Goal: Information Seeking & Learning: Learn about a topic

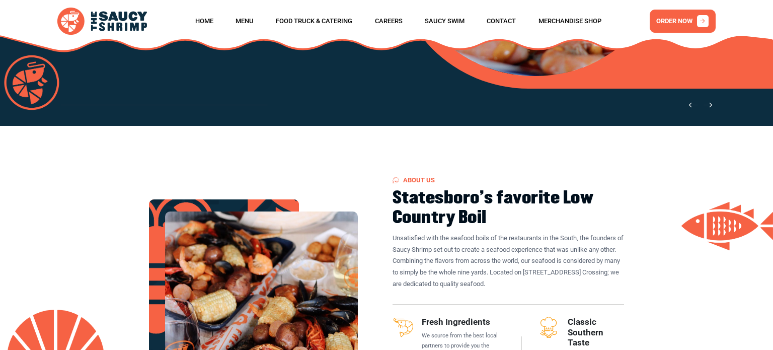
scroll to position [310, 0]
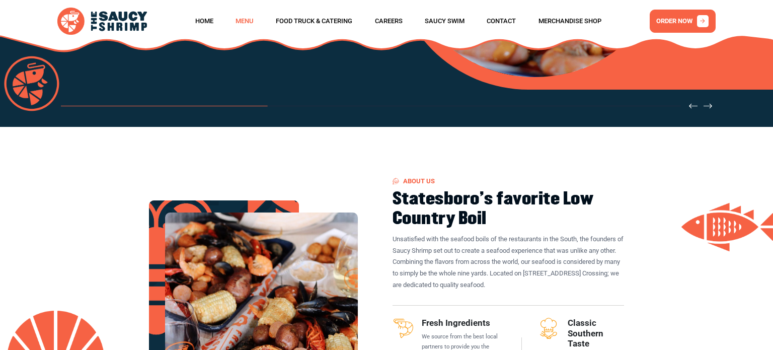
click at [236, 21] on link "Menu" at bounding box center [245, 21] width 18 height 38
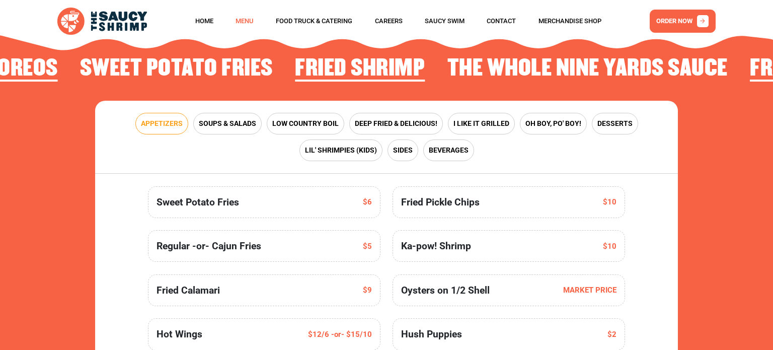
scroll to position [1267, 0]
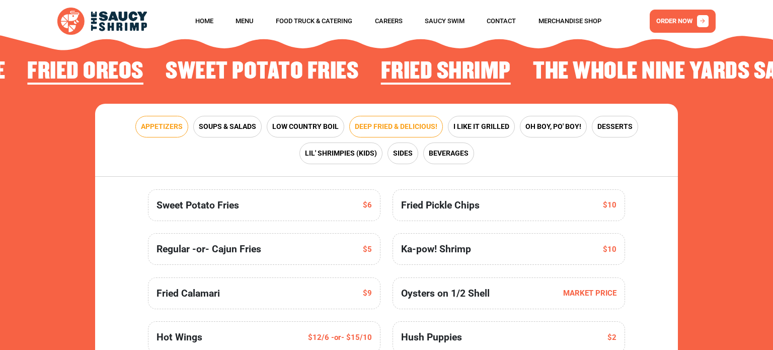
click at [371, 121] on span "DEEP FRIED & DELICIOUS!" at bounding box center [396, 126] width 83 height 11
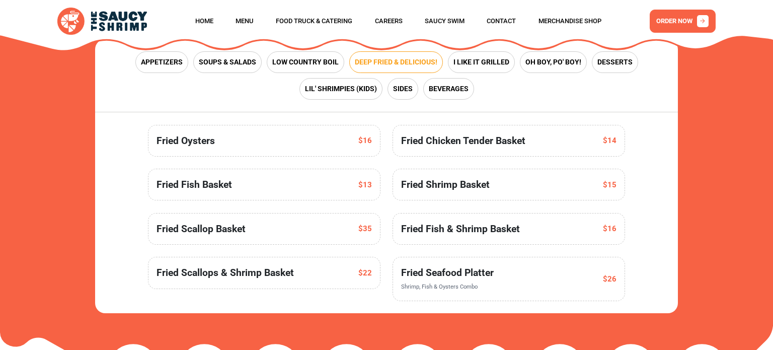
scroll to position [1333, 0]
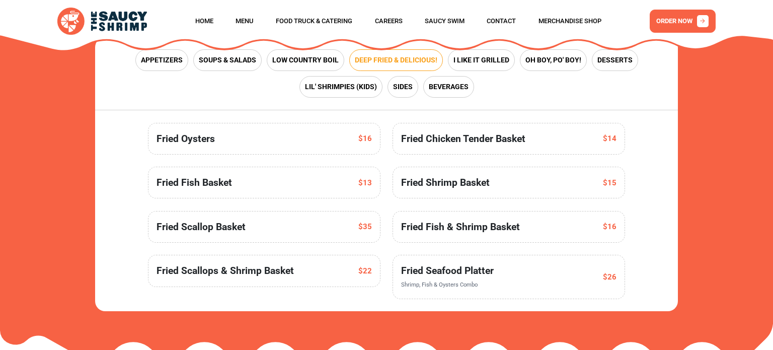
click at [536, 219] on div "Fried Fish & Shrimp Basket $16" at bounding box center [508, 226] width 215 height 15
click at [520, 219] on div "Fried Fish & Shrimp Basket $16" at bounding box center [508, 226] width 215 height 15
click at [594, 219] on div "Fried Fish & Shrimp Basket $16" at bounding box center [508, 226] width 215 height 15
click at [698, 119] on section "ARE YOU FEELING SAUCY? Fried Shrimp The Whole Nine Yards Sauce Fried Oreos Swee…" at bounding box center [386, 136] width 773 height 446
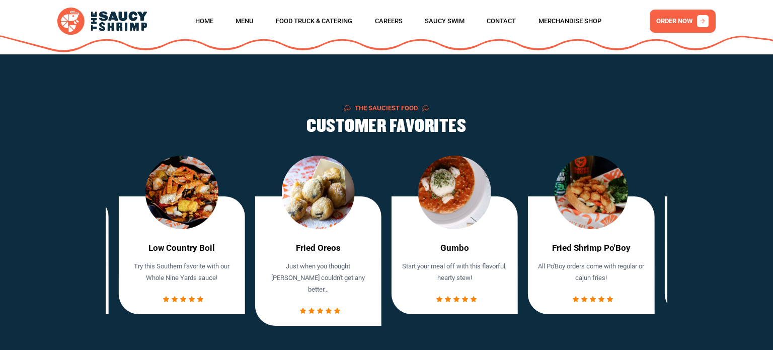
scroll to position [736, 0]
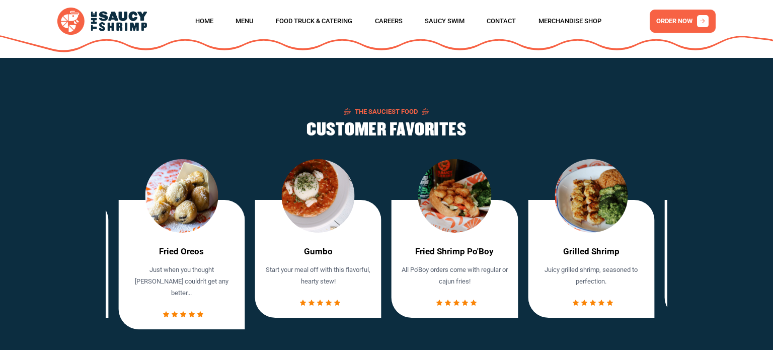
click at [683, 230] on section "The Sauciest Food CUSTOMER FAVORITES Fried Shrimp Basket Crispy fried shrimp. T…" at bounding box center [386, 218] width 773 height 320
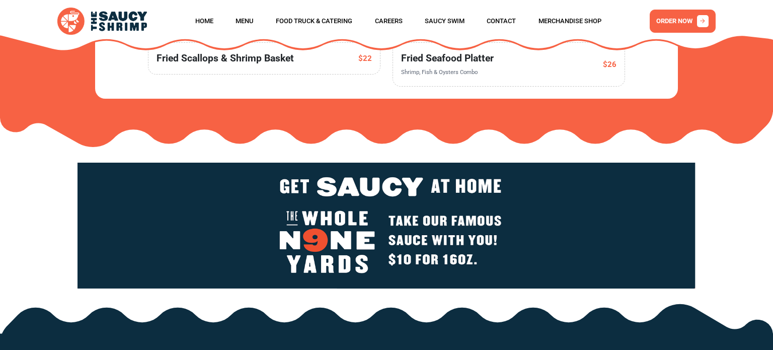
scroll to position [1551, 0]
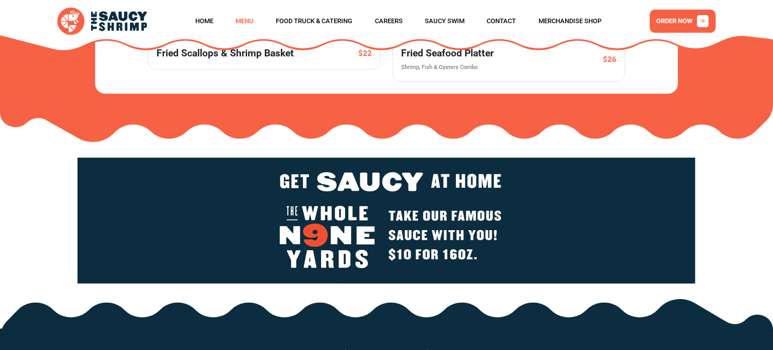
click at [241, 25] on link "Menu" at bounding box center [245, 21] width 18 height 38
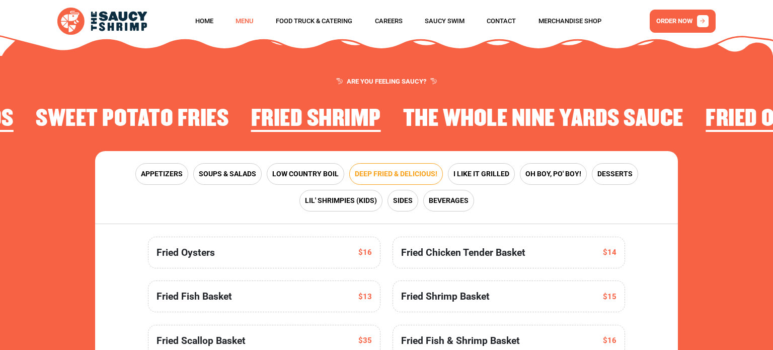
scroll to position [1218, 0]
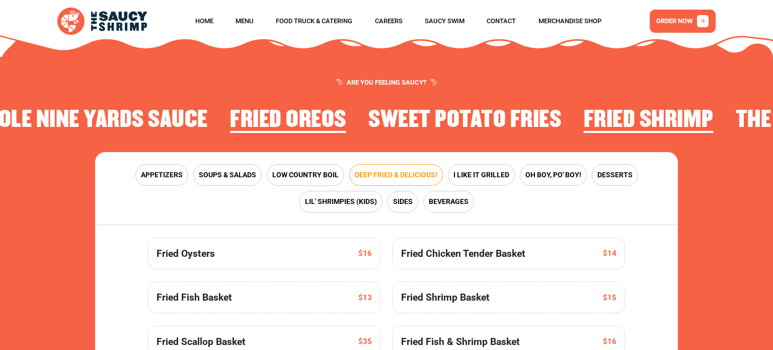
click at [722, 107] on div "Fried Shrimp The Whole Nine Yards Sauce Fried Oreos Sweet Potato Fries Fried Sh…" at bounding box center [386, 121] width 773 height 29
click at [696, 107] on h2 "Fried Shrimp" at bounding box center [648, 119] width 130 height 25
click at [666, 107] on h2 "Fried Shrimp" at bounding box center [648, 119] width 130 height 25
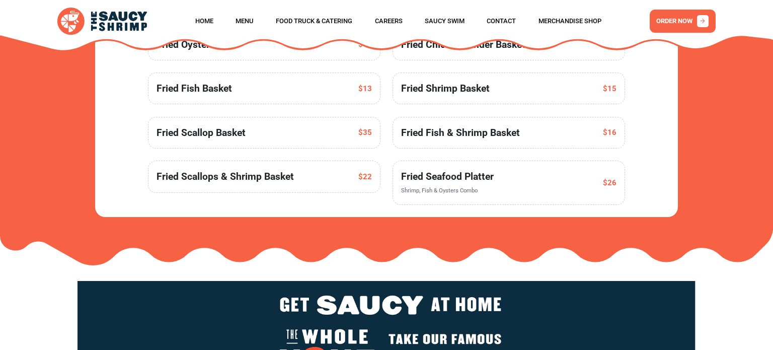
scroll to position [1417, 0]
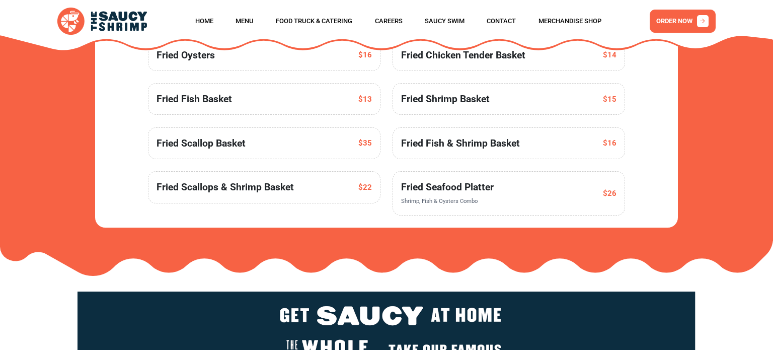
click at [505, 136] on span "Fried Fish & Shrimp Basket" at bounding box center [460, 143] width 119 height 15
click at [433, 136] on span "Fried Fish & Shrimp Basket" at bounding box center [460, 143] width 119 height 15
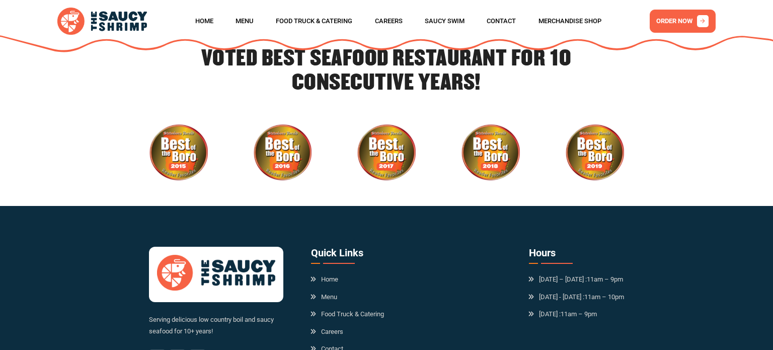
scroll to position [2940, 0]
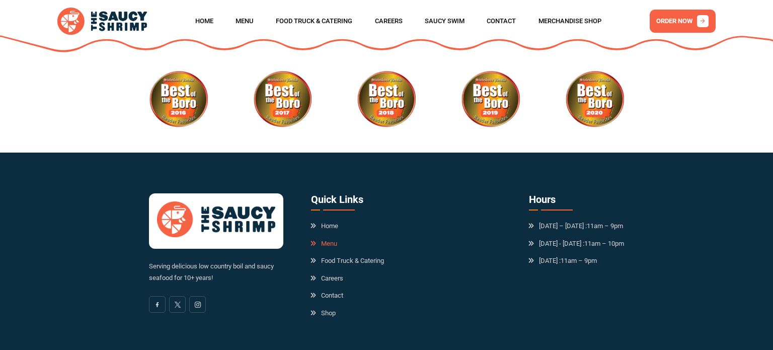
click at [326, 239] on link "Menu" at bounding box center [324, 244] width 26 height 10
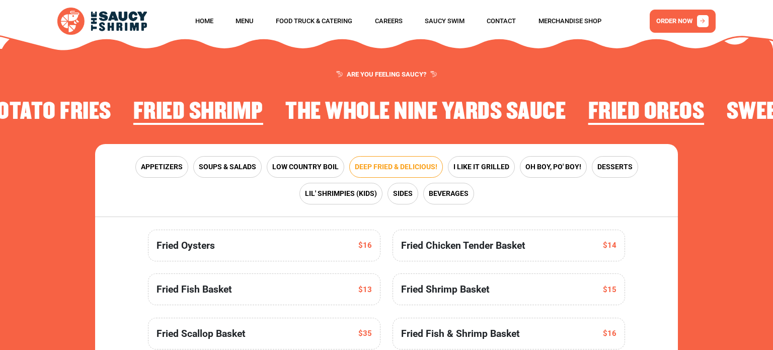
scroll to position [1224, 0]
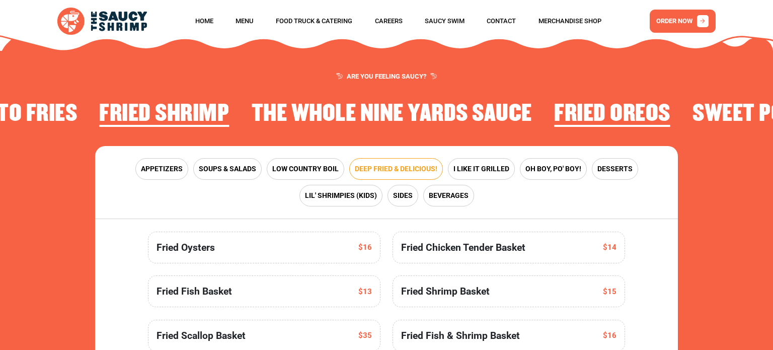
click at [326, 192] on div "APPETIZERS SOUPS & SALADS LOW COUNTRY BOIL DEEP FRIED & DELICIOUS! I LIKE IT GR…" at bounding box center [386, 183] width 582 height 74
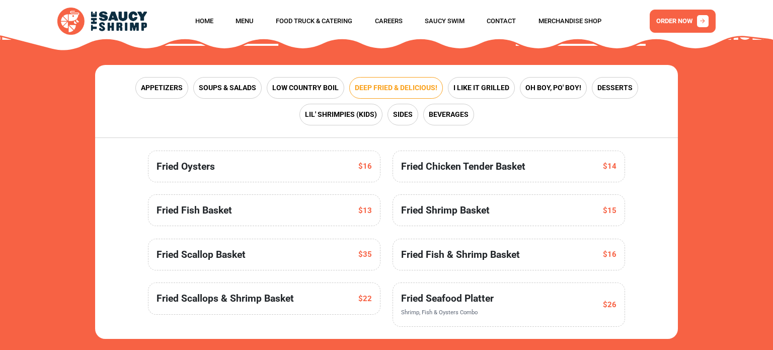
scroll to position [1306, 0]
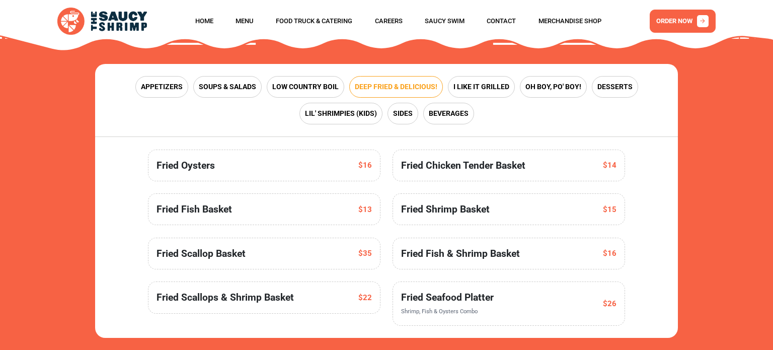
click at [522, 246] on div "Fried Fish & Shrimp Basket $16" at bounding box center [508, 253] width 215 height 15
click at [516, 246] on span "Fried Fish & Shrimp Basket" at bounding box center [460, 253] width 119 height 15
click at [518, 238] on div "Fried Fish & Shrimp Basket $16" at bounding box center [509, 254] width 233 height 32
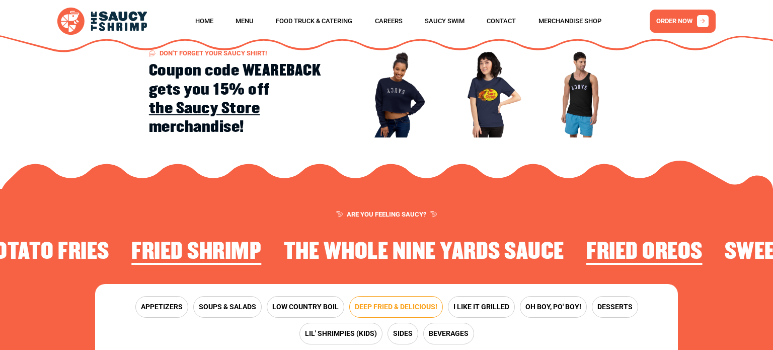
scroll to position [1022, 0]
